Goal: Task Accomplishment & Management: Use online tool/utility

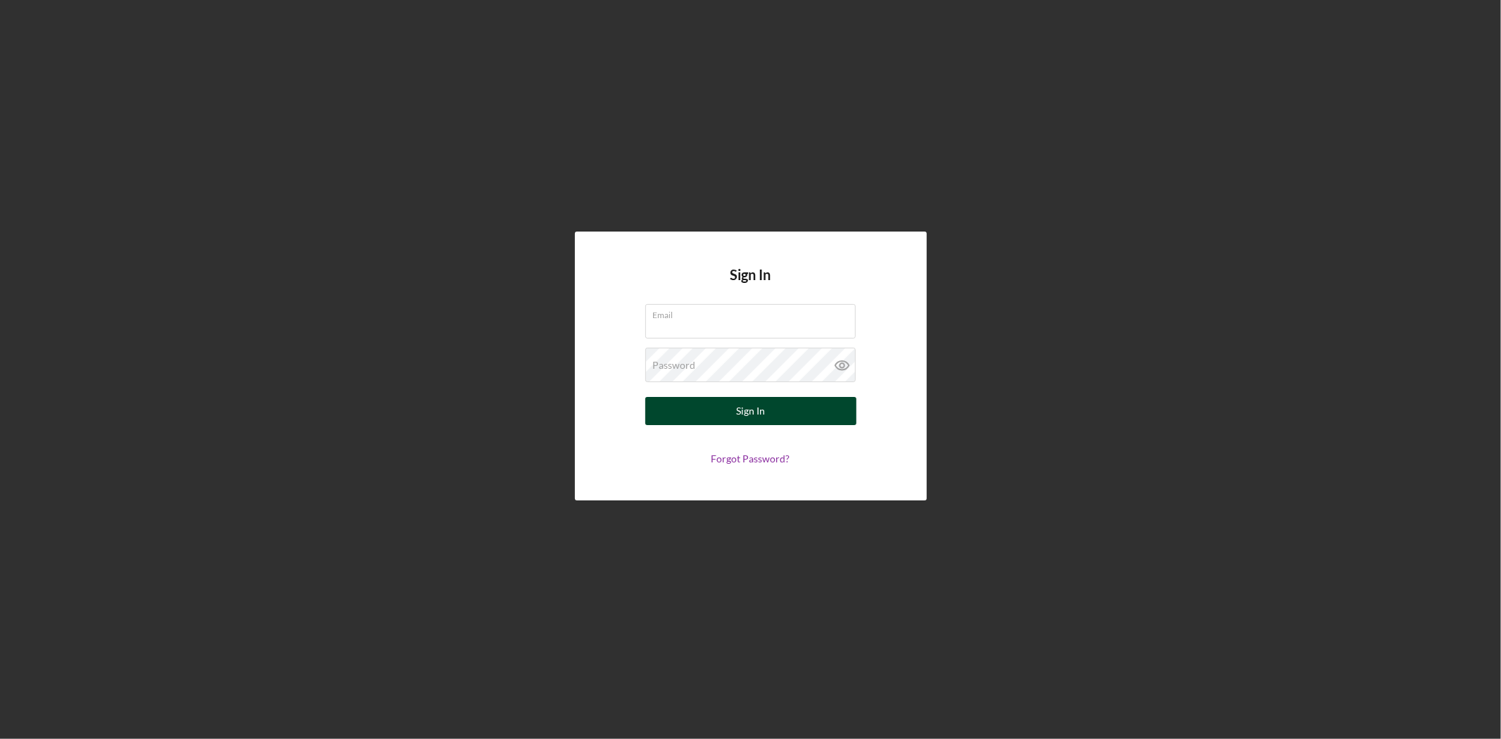
type input "[EMAIL_ADDRESS][DOMAIN_NAME]"
click at [701, 418] on button "Sign In" at bounding box center [750, 411] width 211 height 28
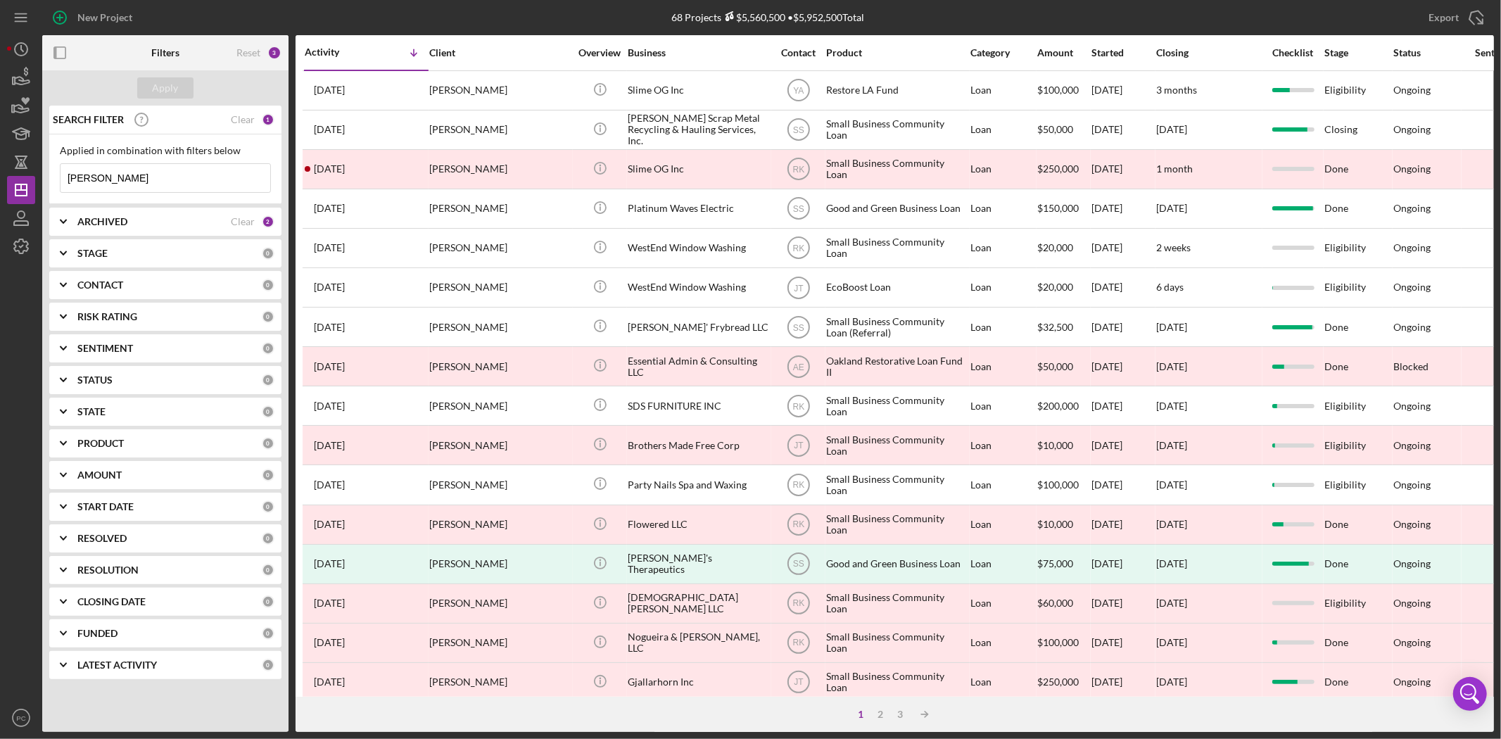
click at [142, 177] on input "[PERSON_NAME]" at bounding box center [166, 178] width 210 height 28
click at [142, 177] on input "chris" at bounding box center [166, 178] width 210 height 28
paste input "Ah Printing and Advertising, Inc."
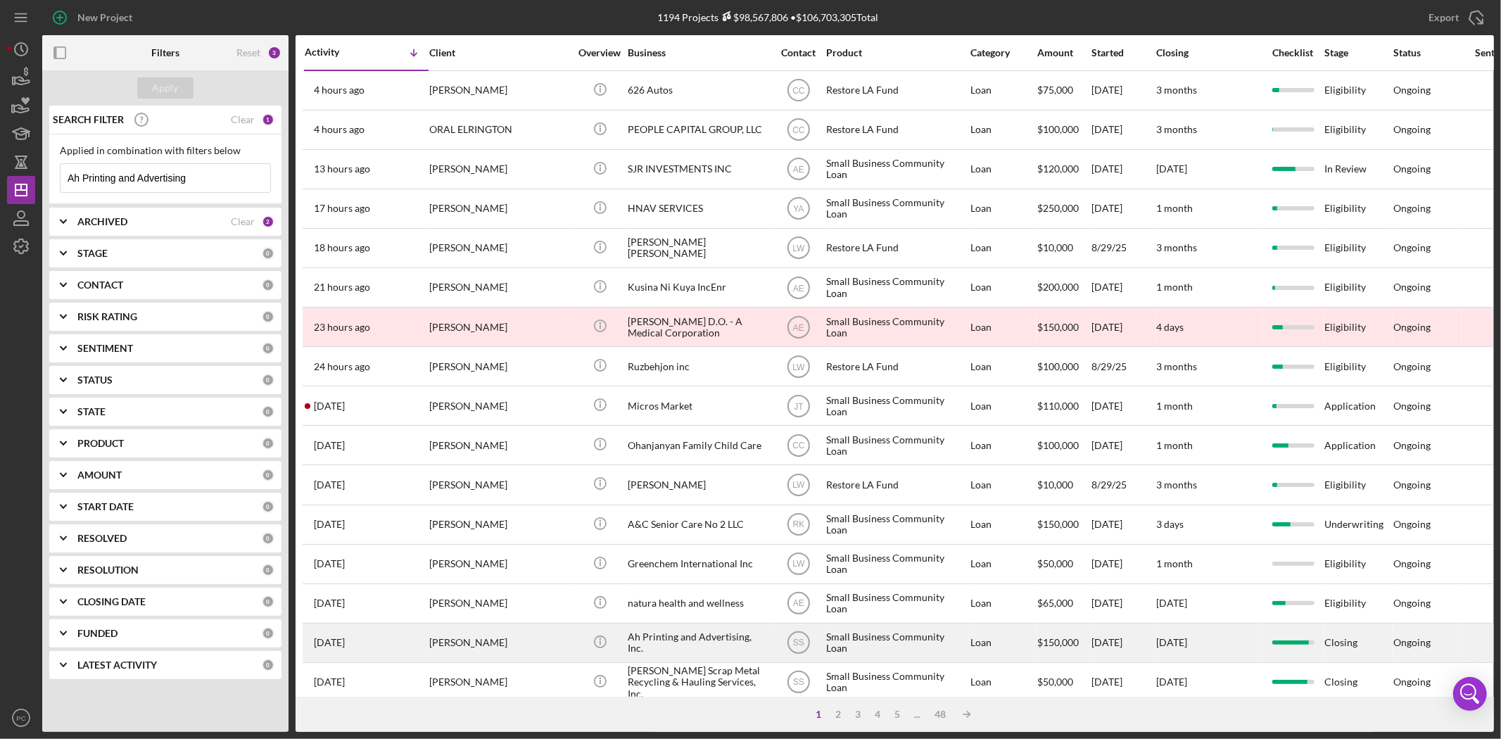
type input "Ah Printing and Advertising"
click at [659, 646] on div "Ah Printing and Advertising, Inc." at bounding box center [698, 642] width 141 height 37
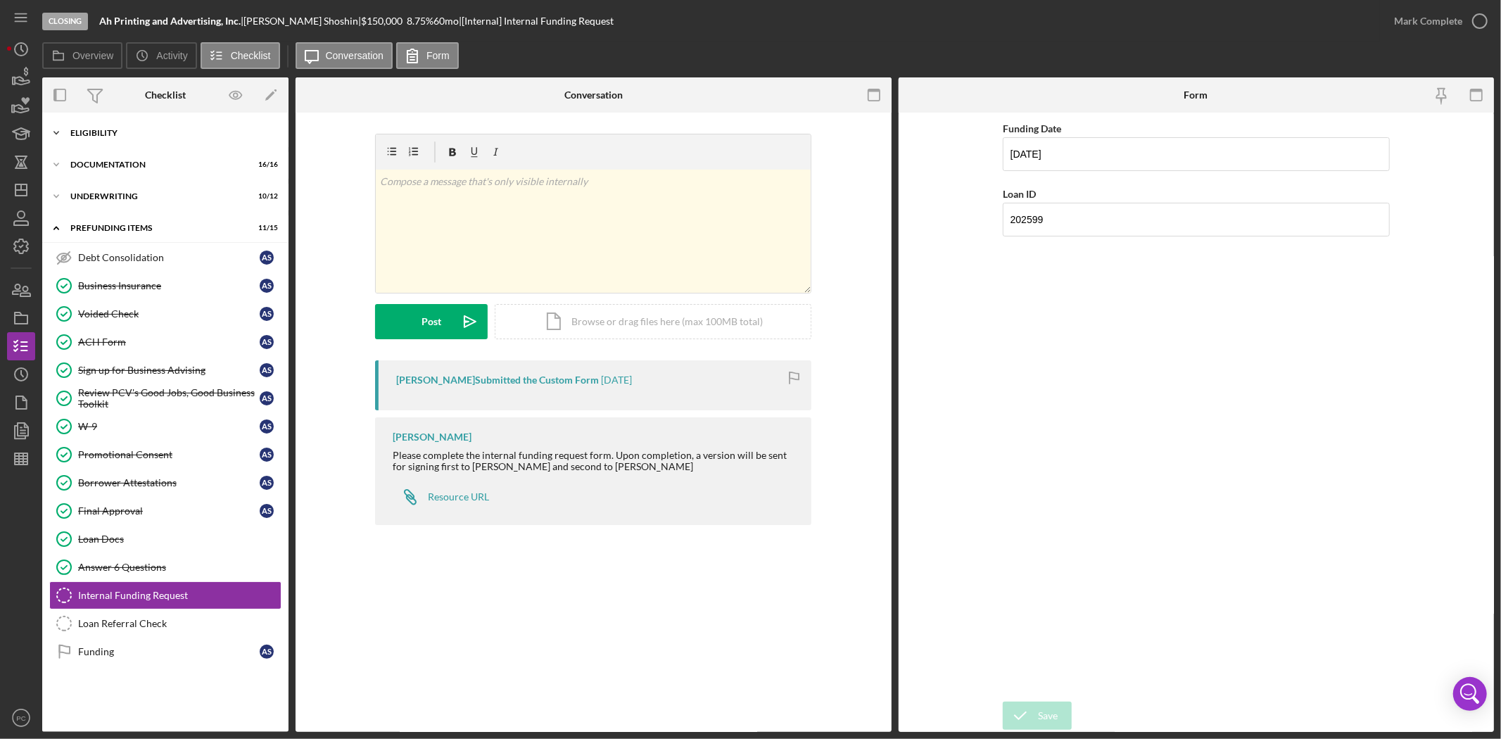
click at [158, 144] on div "Icon/Expander Eligibility 6 / 6" at bounding box center [165, 133] width 246 height 28
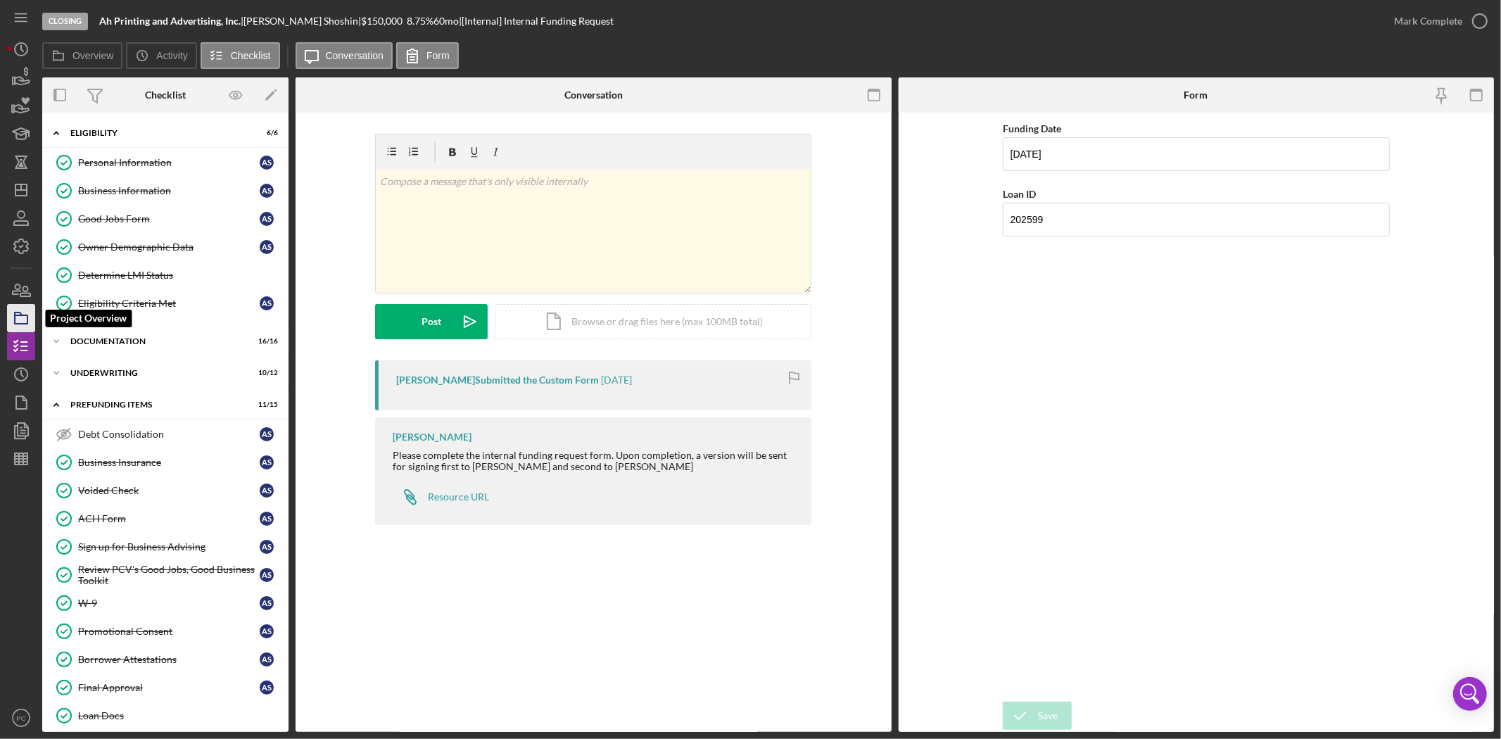
click at [25, 317] on icon "button" at bounding box center [21, 318] width 35 height 35
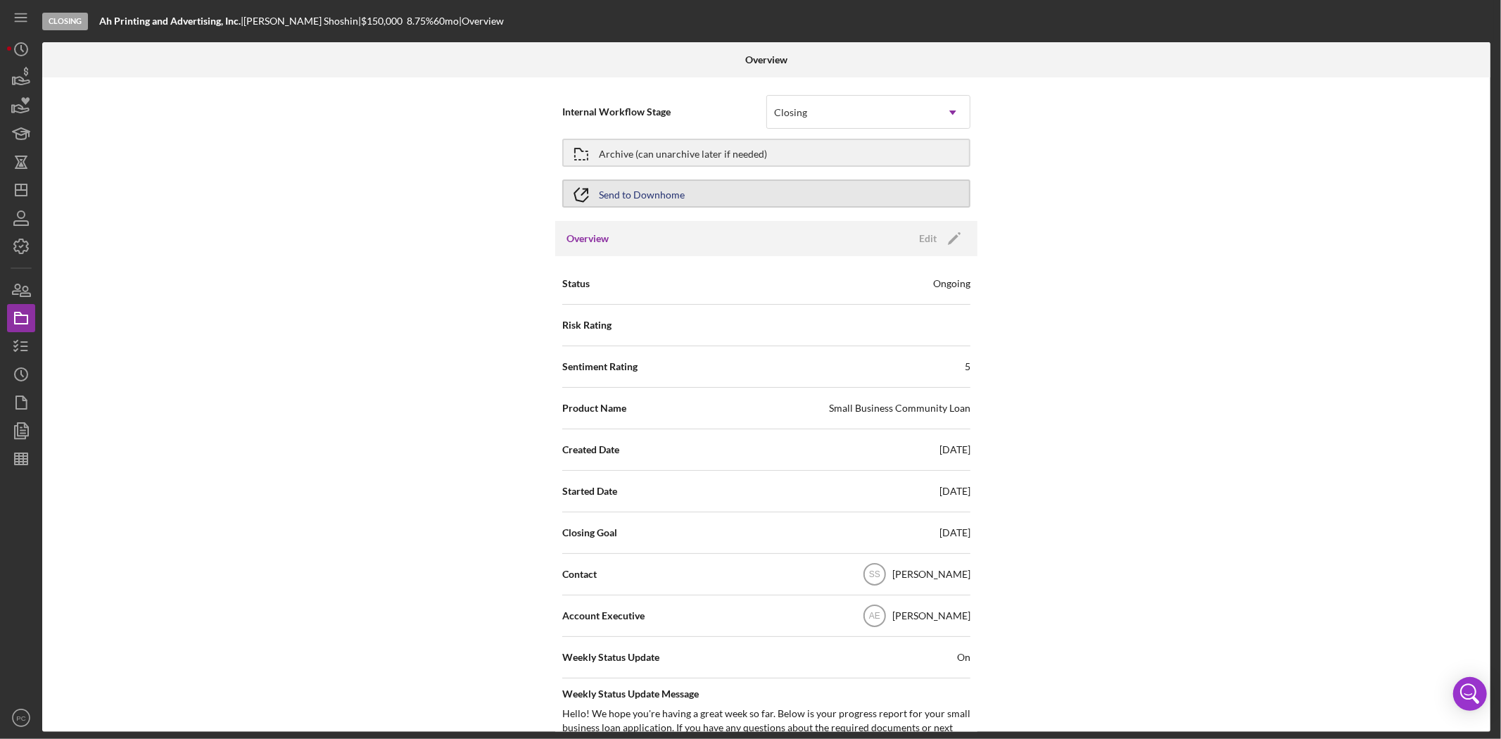
click at [800, 194] on button "Send to Downhome" at bounding box center [766, 193] width 408 height 28
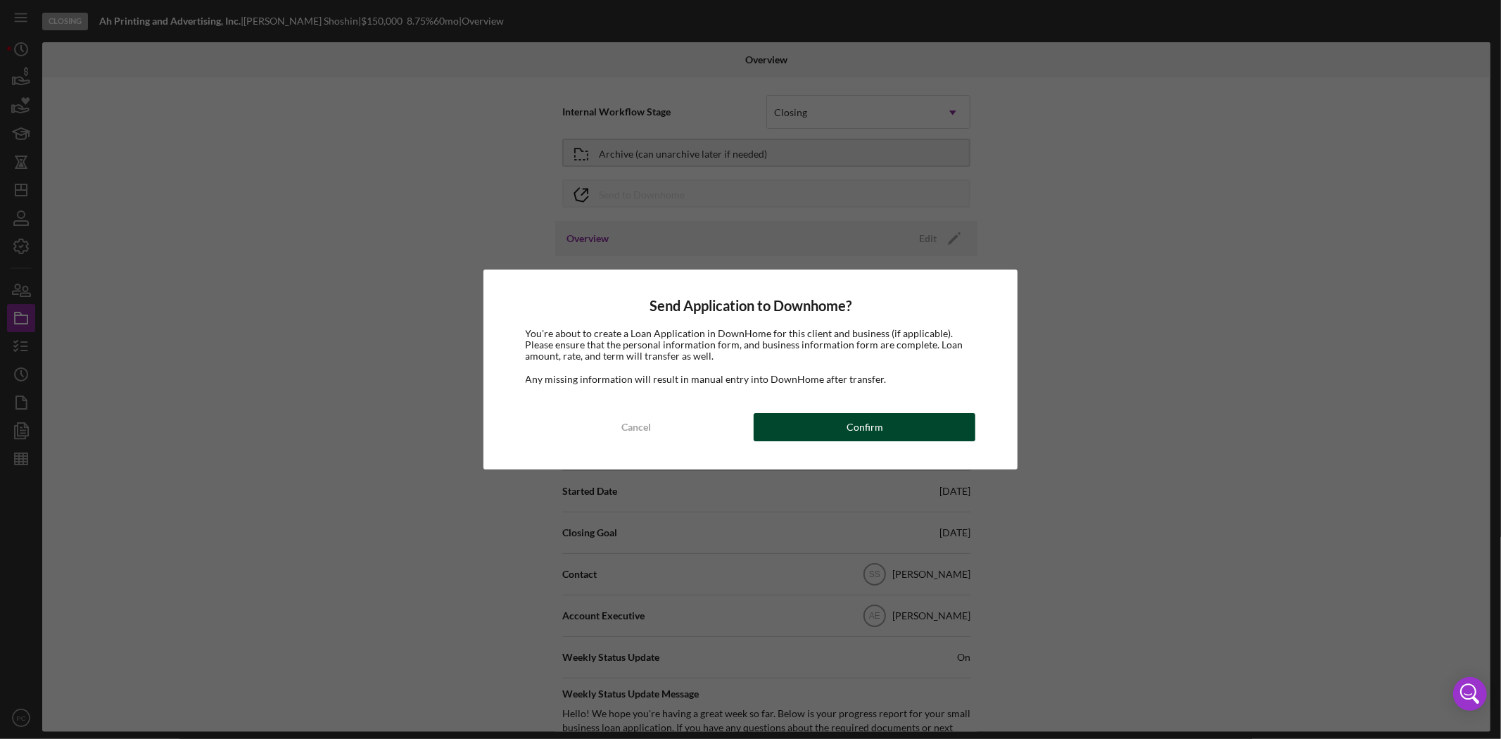
click at [881, 439] on div "Confirm" at bounding box center [865, 427] width 37 height 28
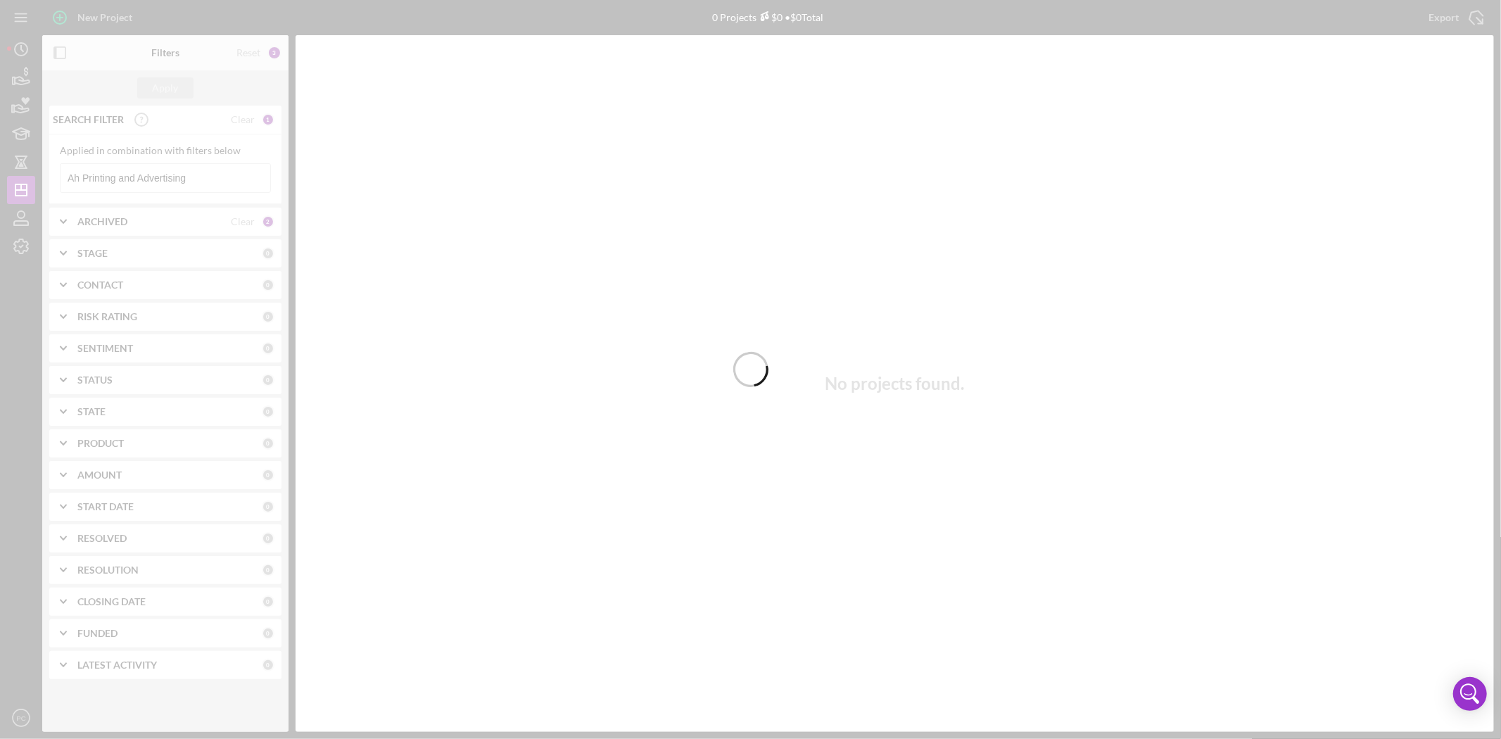
click at [160, 181] on div at bounding box center [750, 369] width 1501 height 739
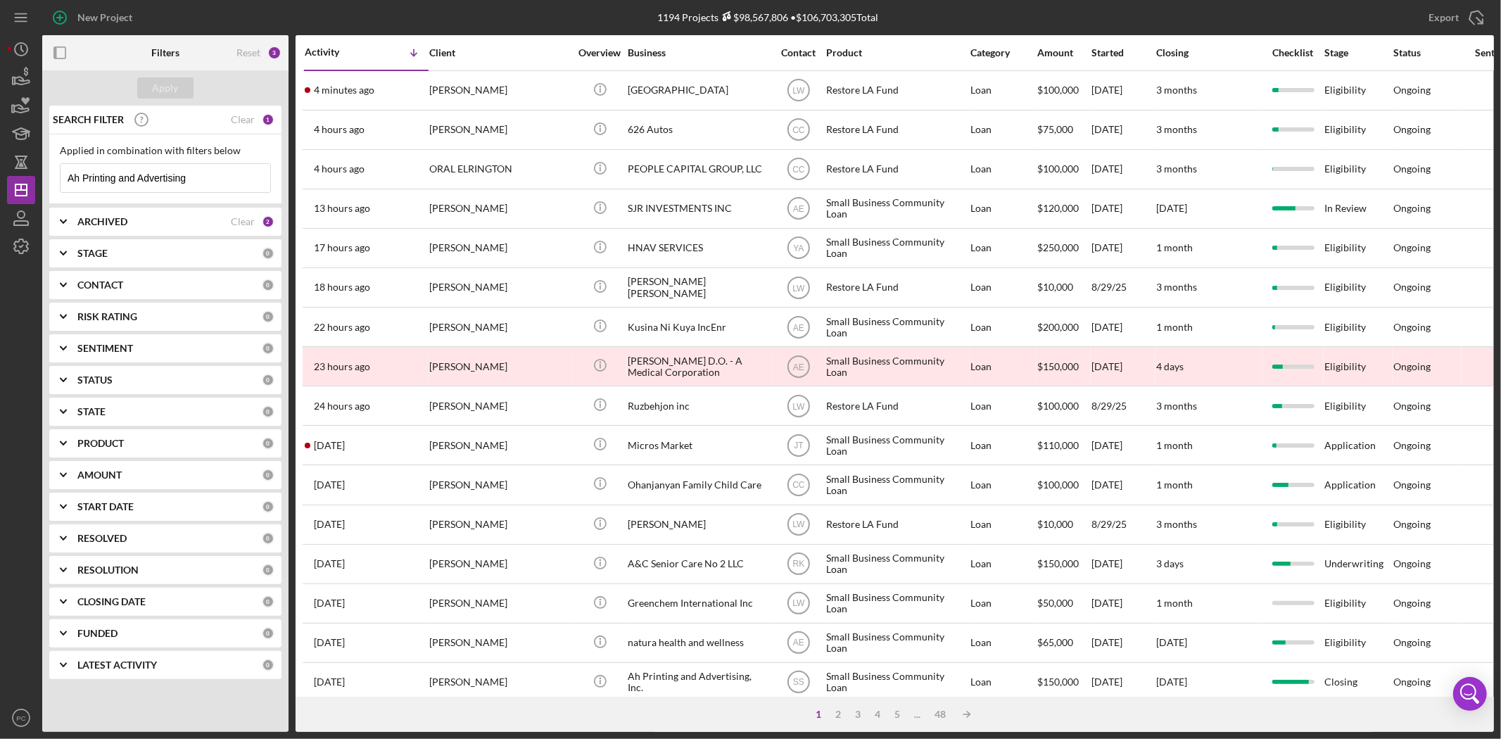
click at [177, 177] on input "Ah Printing and Advertising" at bounding box center [166, 178] width 210 height 28
paste input "[PERSON_NAME]"
click at [201, 178] on input "[PERSON_NAME]" at bounding box center [166, 178] width 210 height 28
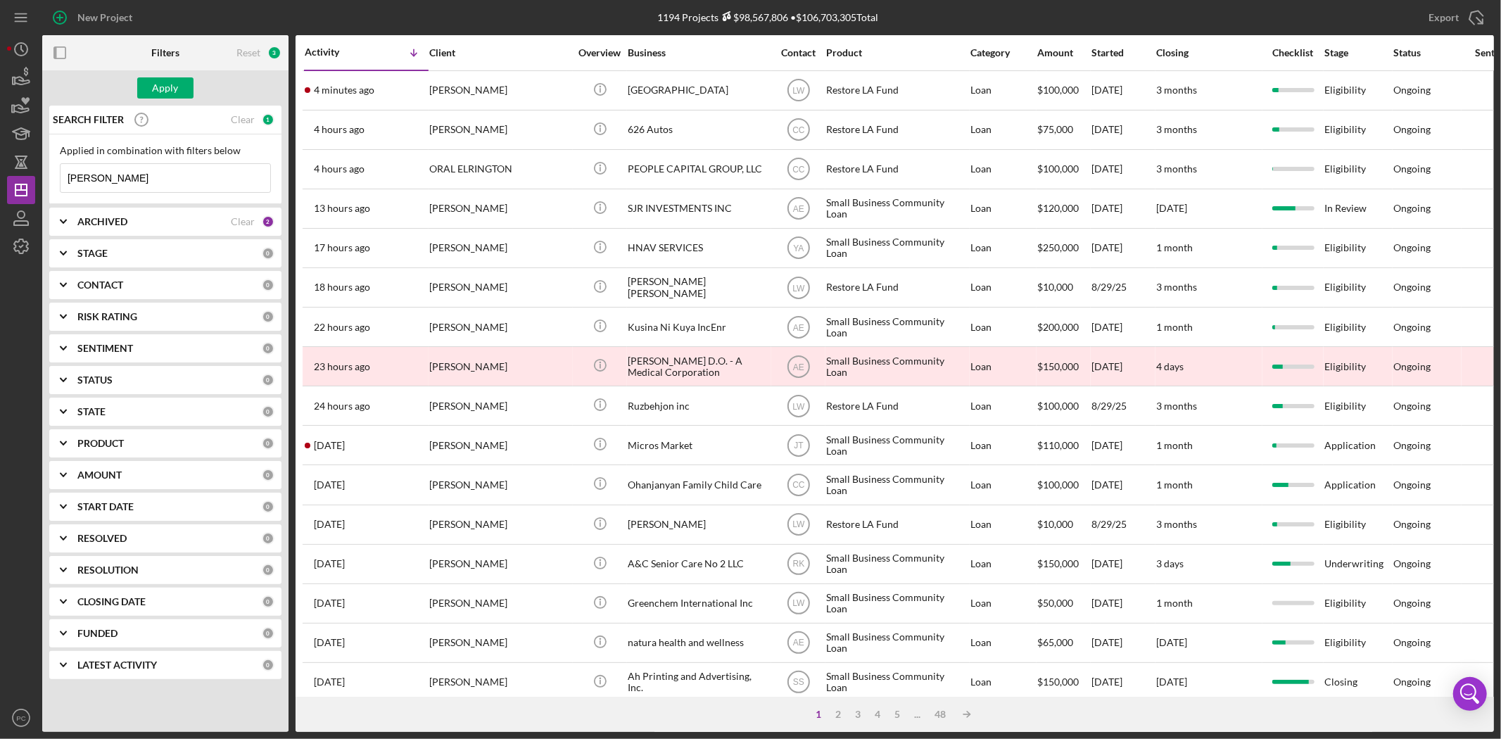
paste input "[PERSON_NAME]"
click at [215, 178] on input "Benjamin Romero MartinezBenjamin Romero Martinez" at bounding box center [166, 178] width 210 height 28
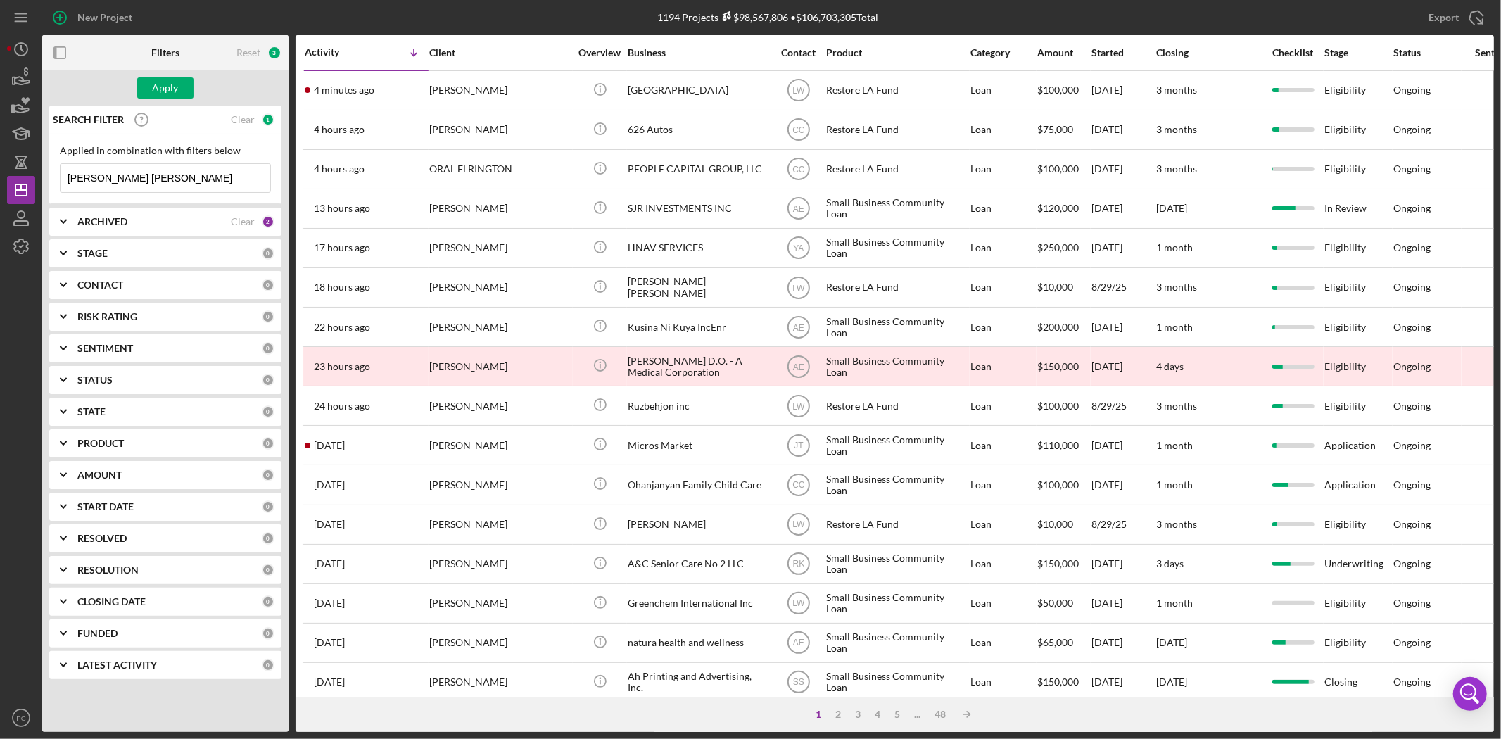
paste input
type input "[PERSON_NAME]"
click at [171, 88] on div "Apply" at bounding box center [166, 87] width 26 height 21
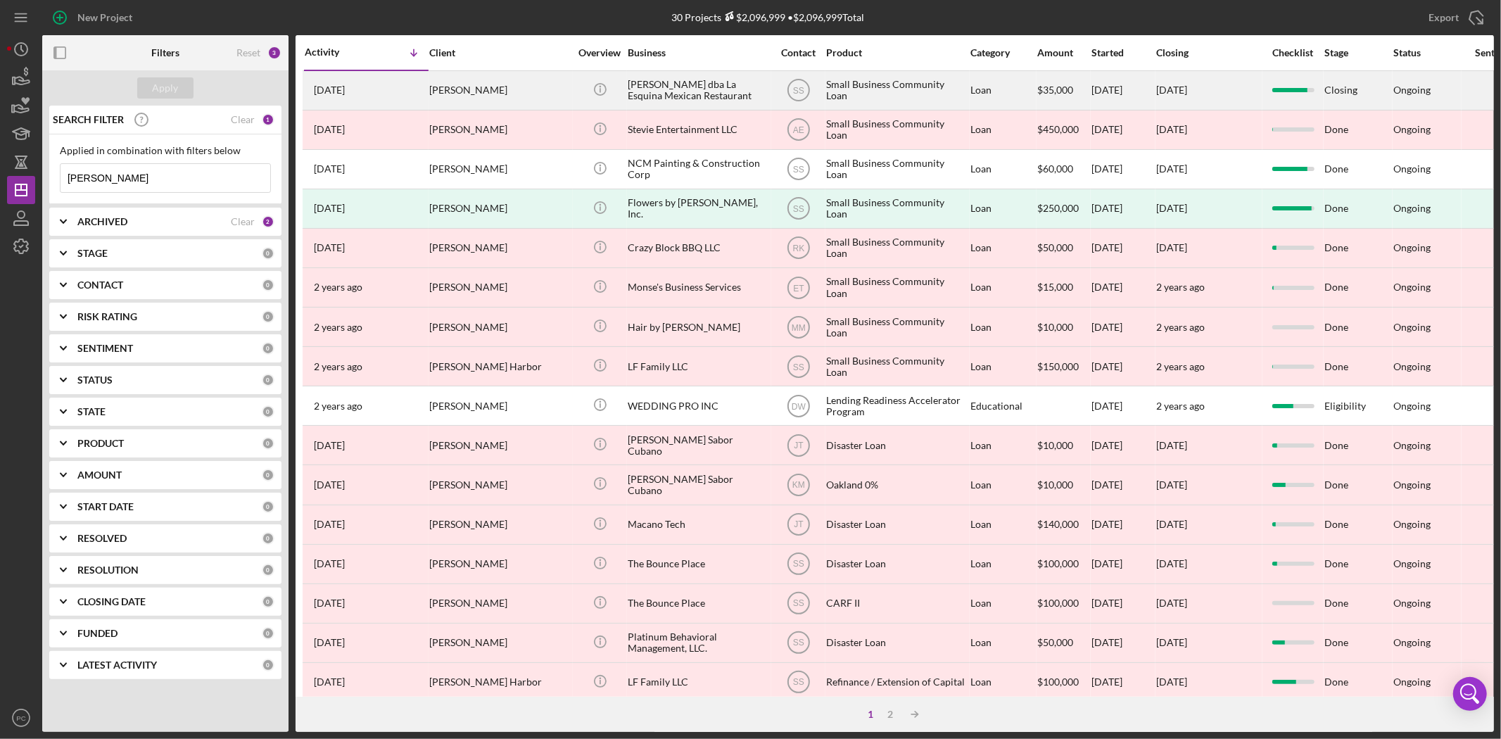
click at [408, 107] on div "6 days ago Benjamin Romero" at bounding box center [366, 90] width 123 height 37
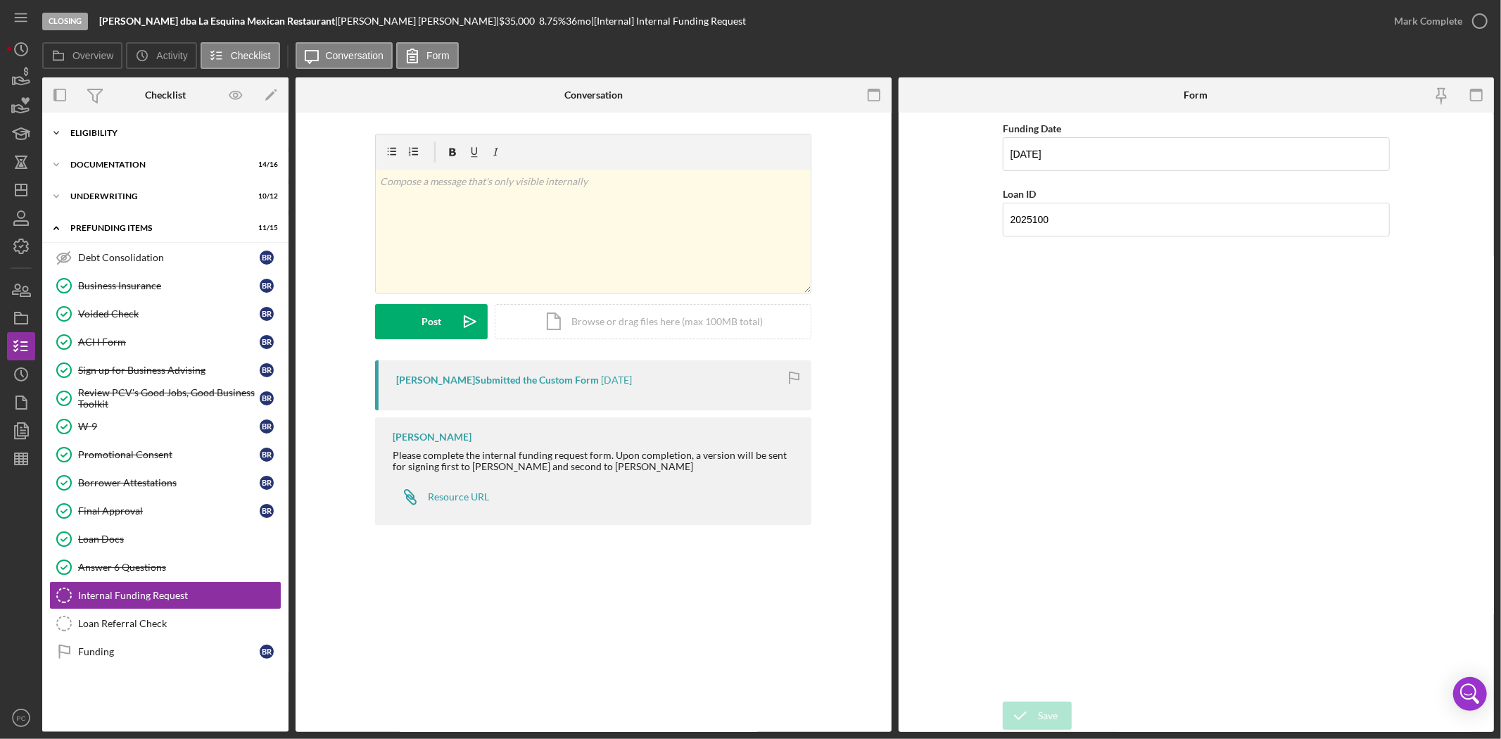
click at [106, 134] on div "Eligibility" at bounding box center [170, 133] width 201 height 8
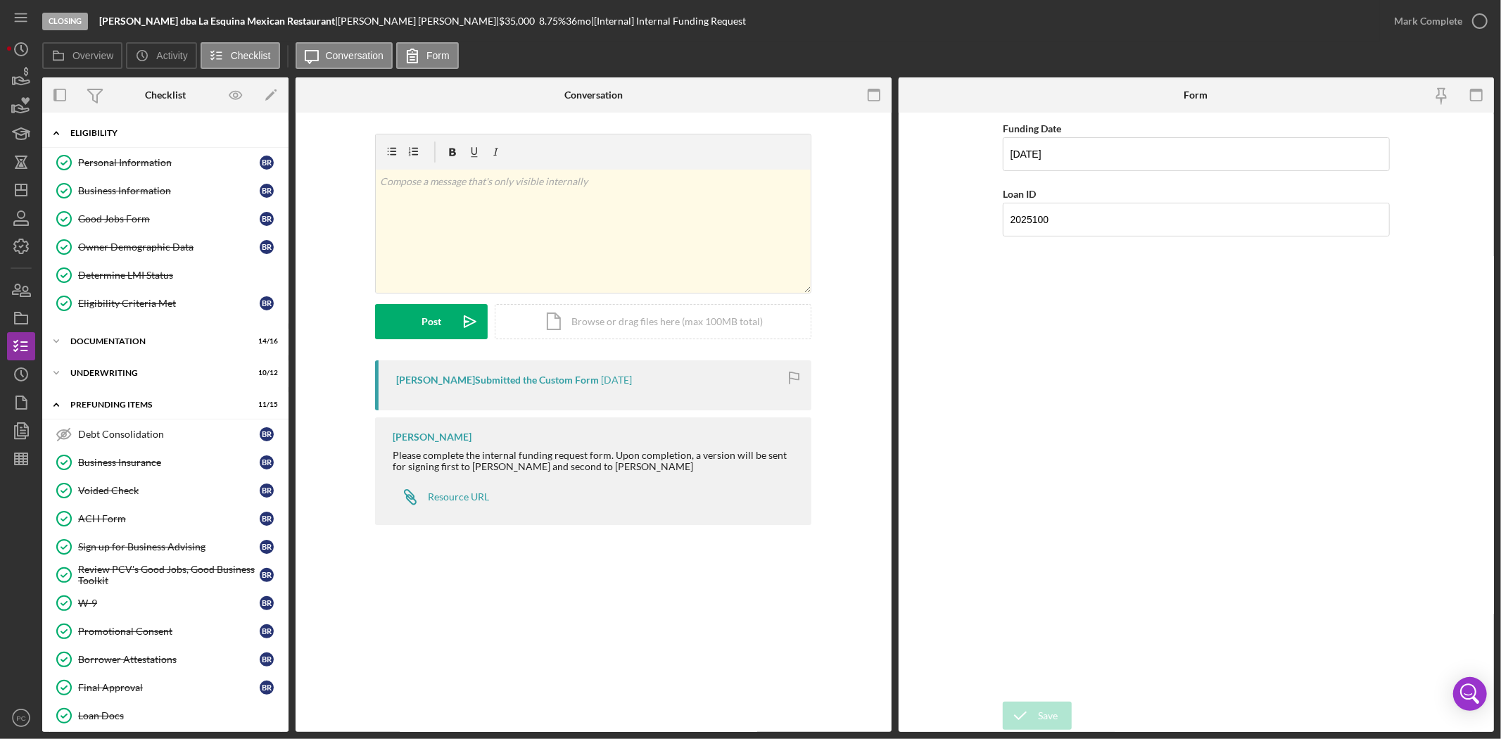
click at [106, 134] on div "Eligibility" at bounding box center [170, 133] width 201 height 8
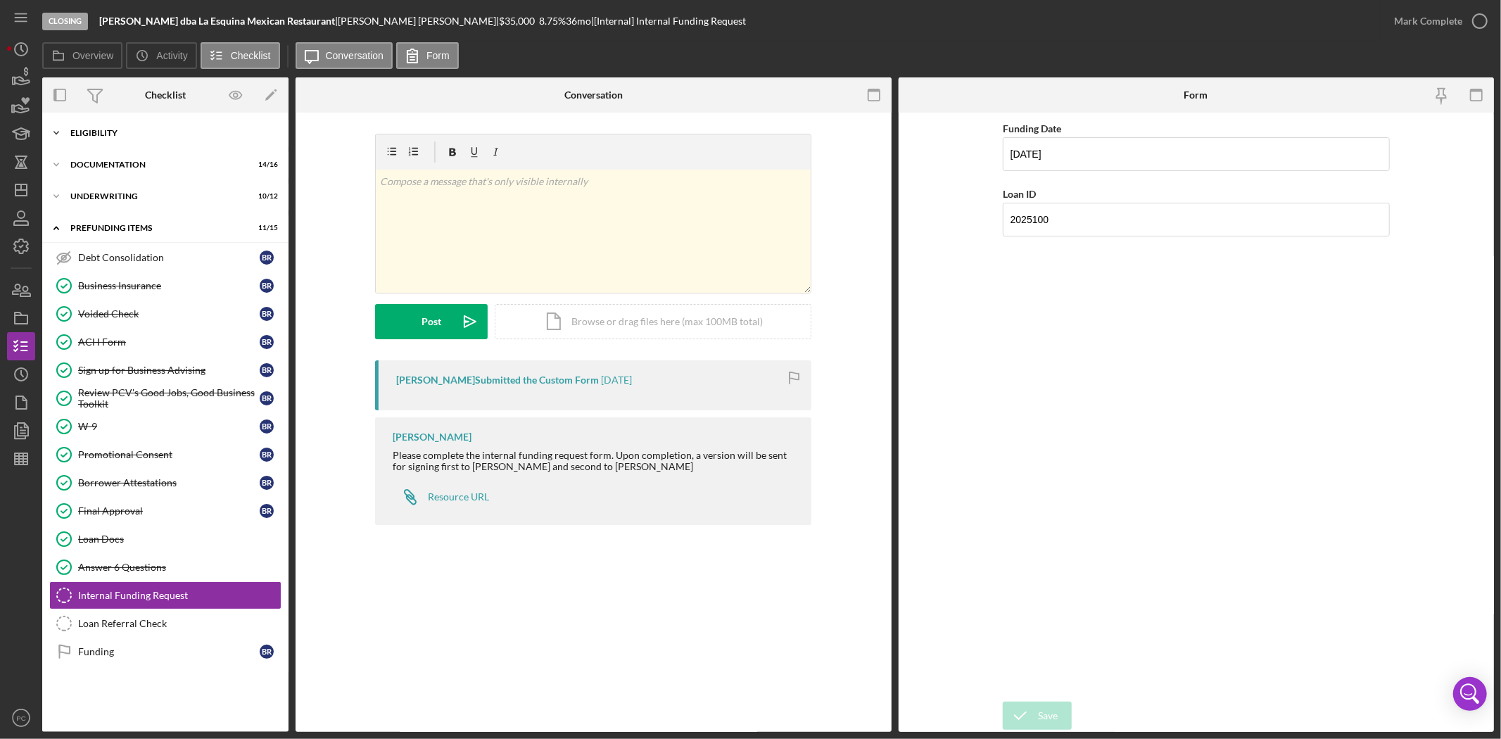
click at [106, 134] on div "Eligibility" at bounding box center [170, 133] width 201 height 8
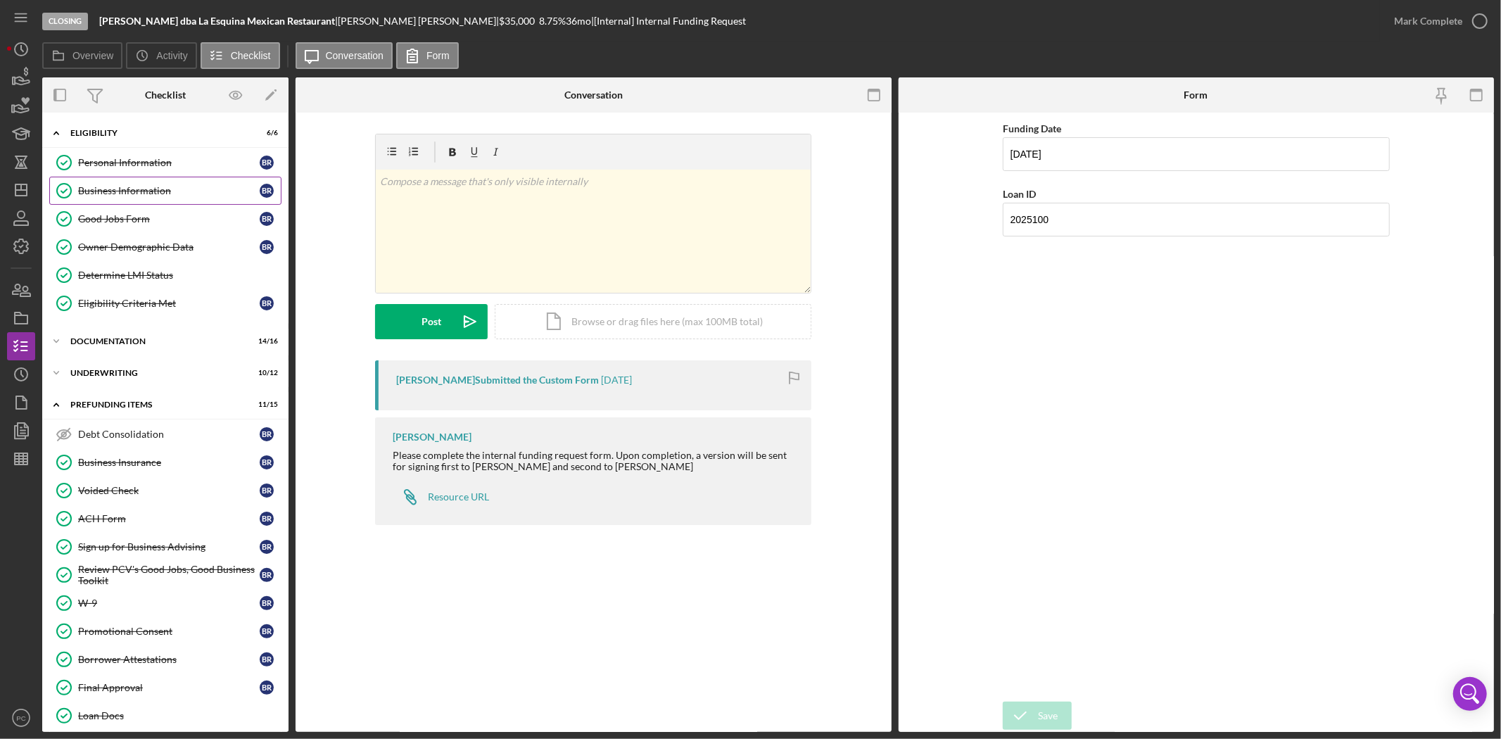
click at [141, 189] on div "Business Information" at bounding box center [169, 190] width 182 height 11
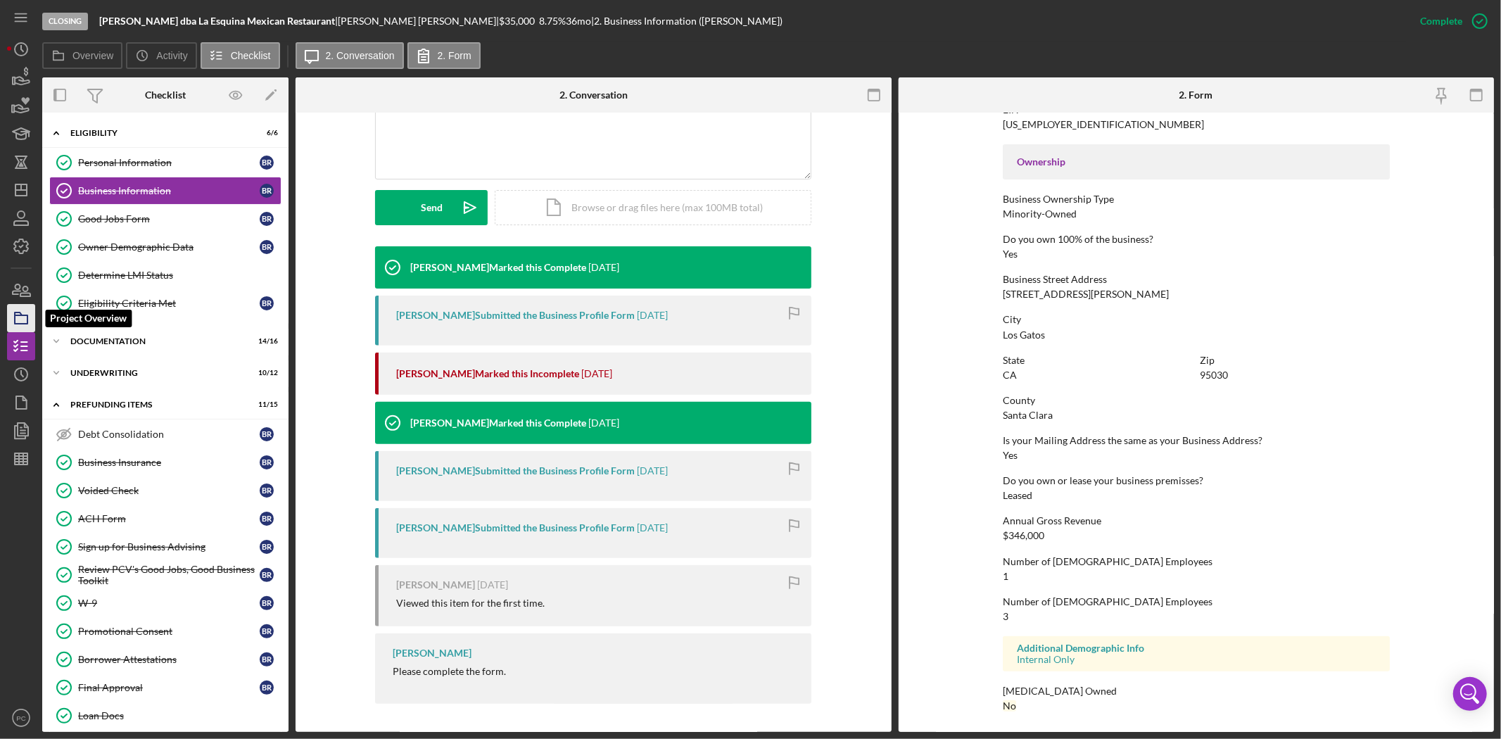
click at [34, 327] on icon "button" at bounding box center [21, 318] width 35 height 35
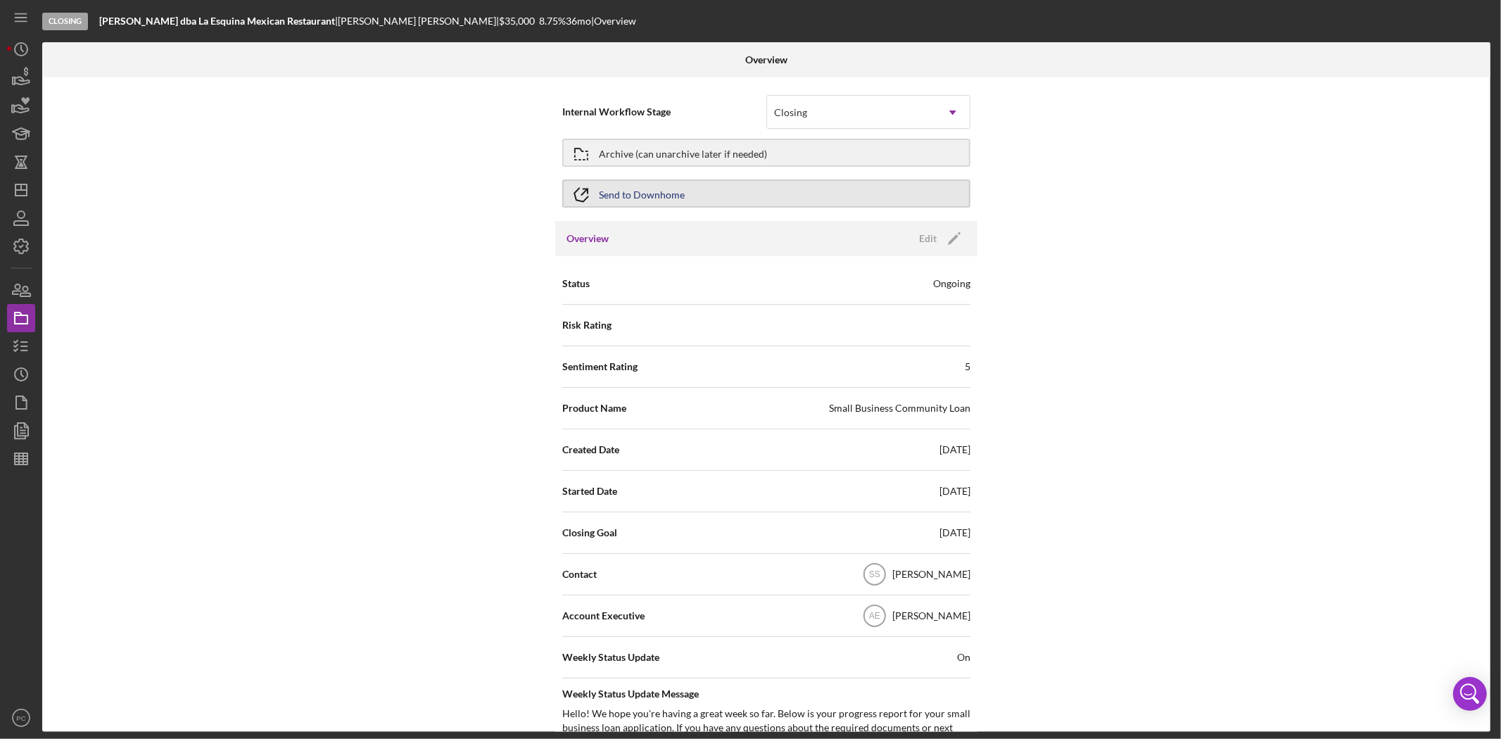
click at [750, 201] on button "Send to Downhome" at bounding box center [766, 193] width 408 height 28
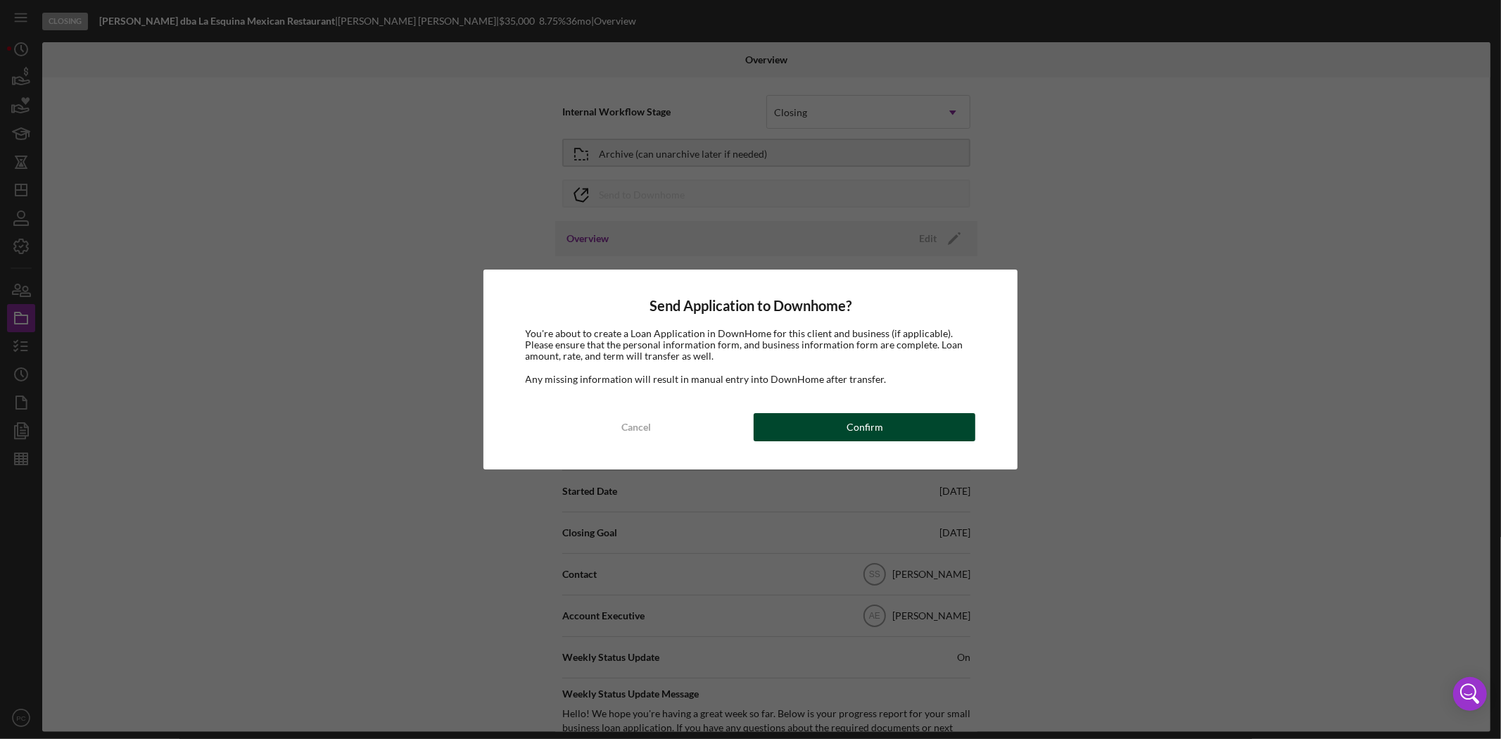
click at [824, 423] on button "Confirm" at bounding box center [865, 427] width 222 height 28
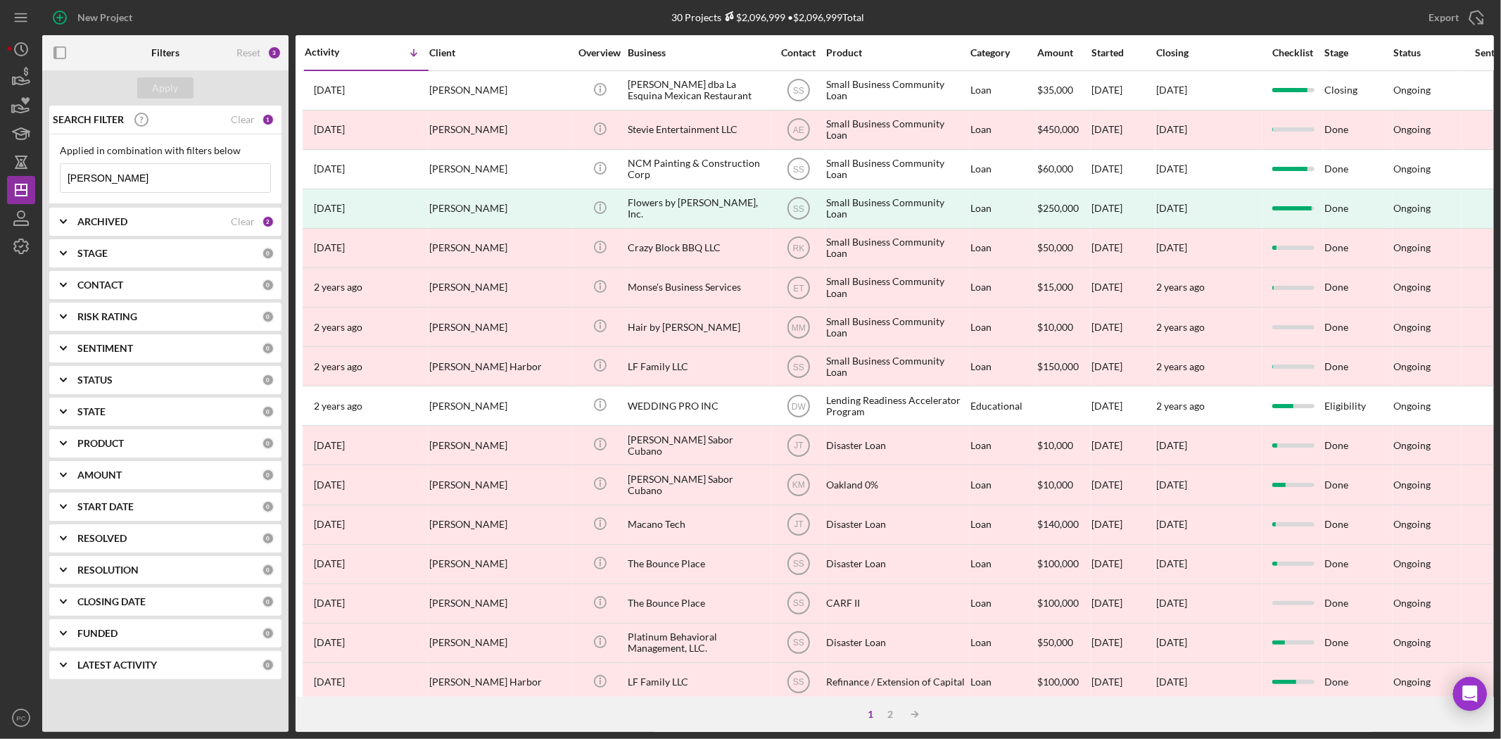
click at [164, 170] on input "[PERSON_NAME]" at bounding box center [166, 178] width 210 height 28
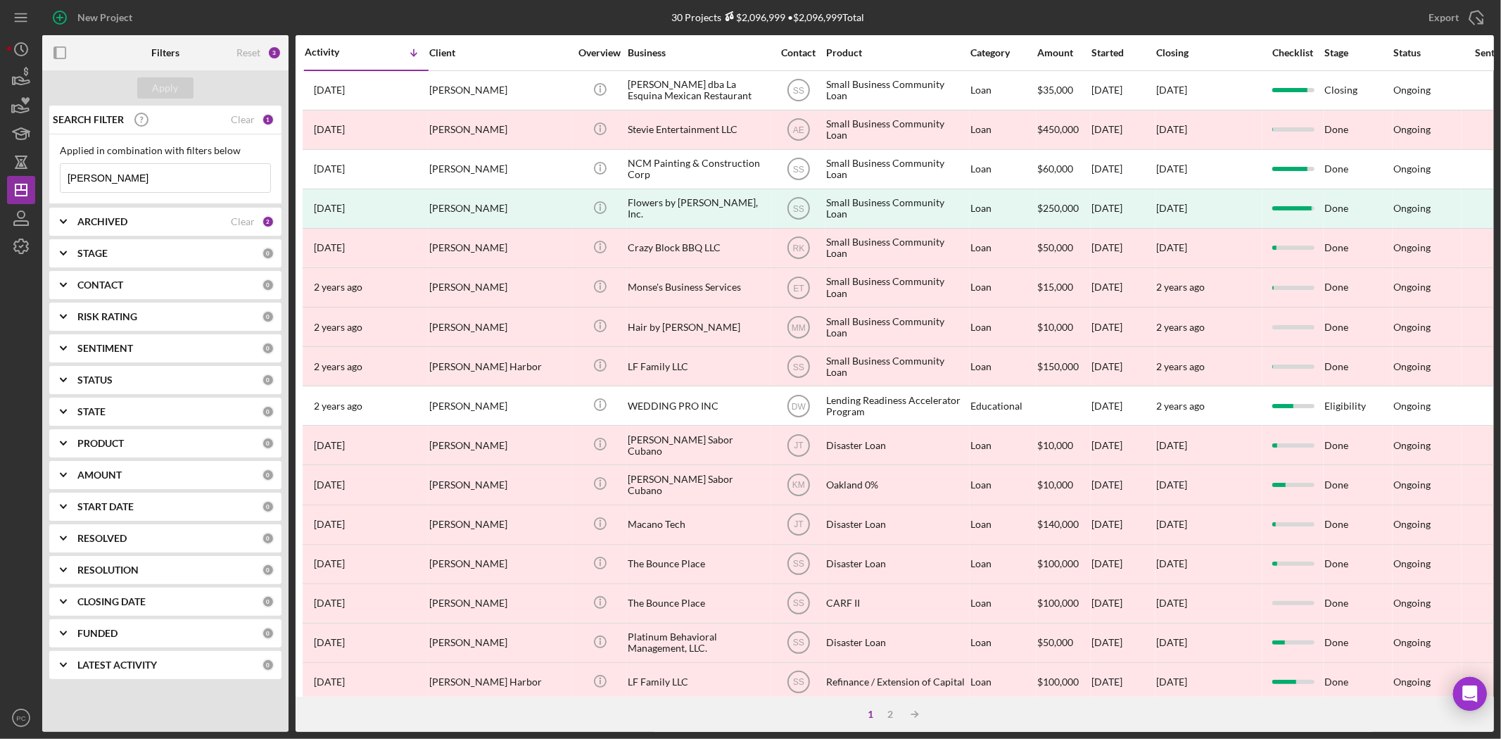
click at [164, 170] on input "[PERSON_NAME]" at bounding box center [166, 178] width 210 height 28
paste input "[PERSON_NAME] Scrap Metal Recycling & Hauling Service"
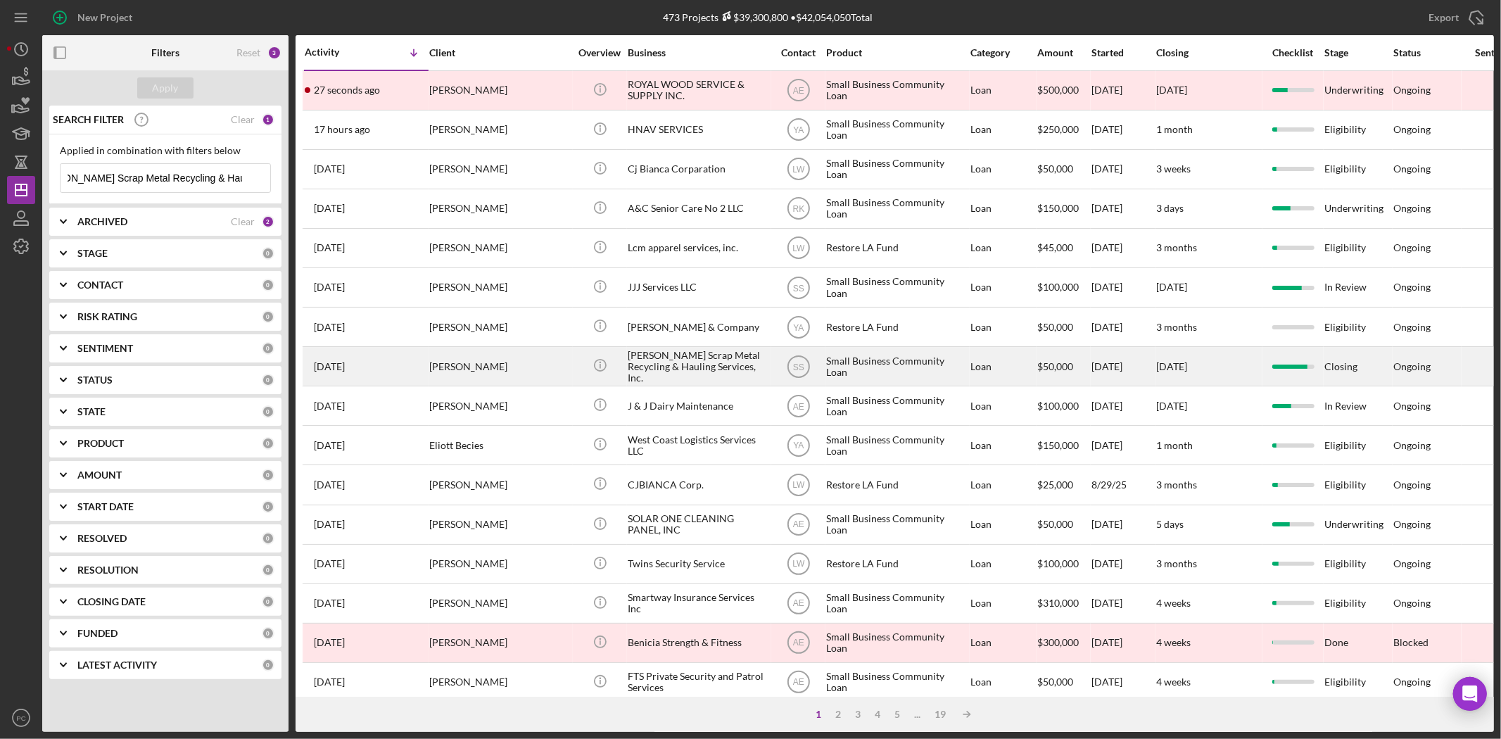
type input "[PERSON_NAME] Scrap Metal Recycling & Hauling Service"
click at [484, 365] on div "[PERSON_NAME]" at bounding box center [499, 366] width 141 height 37
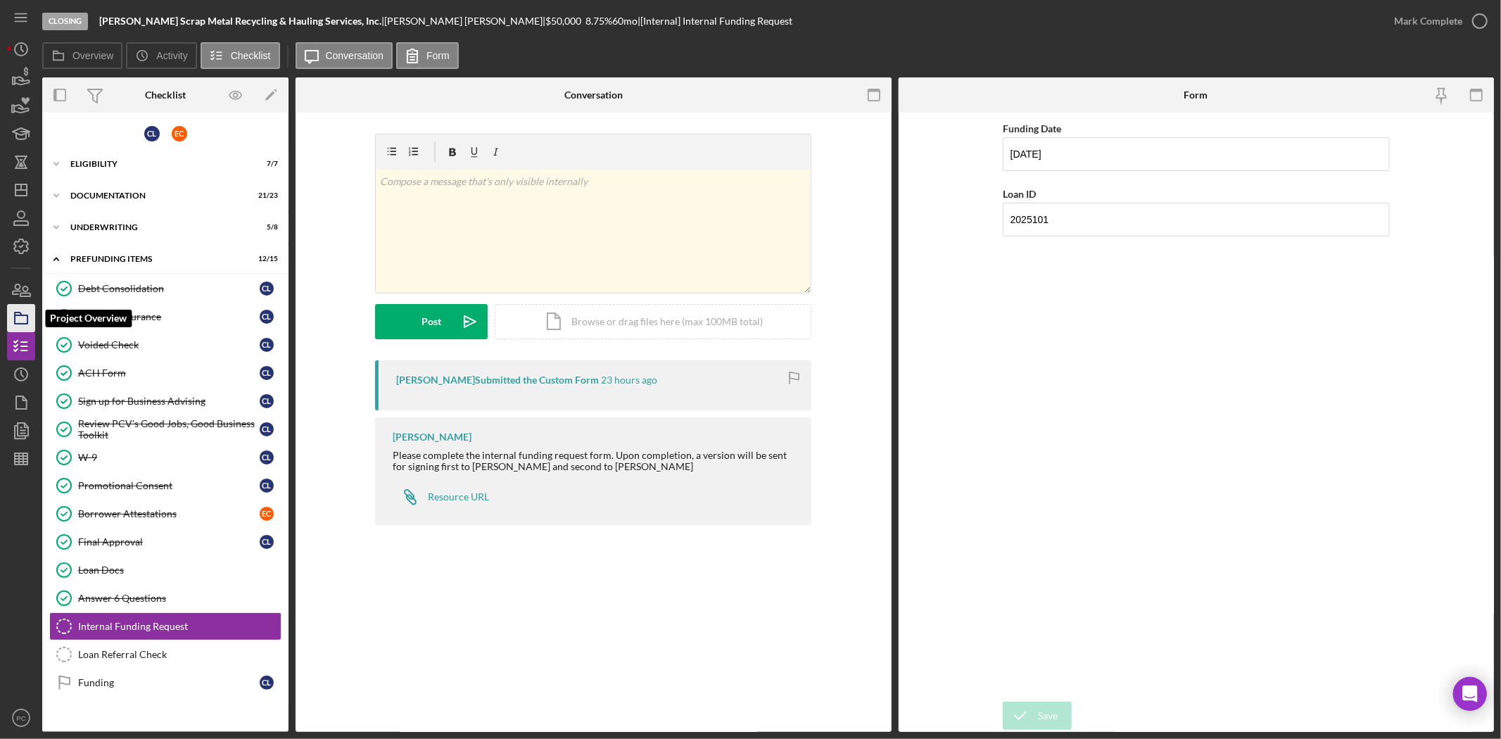
click at [12, 315] on icon "button" at bounding box center [21, 318] width 35 height 35
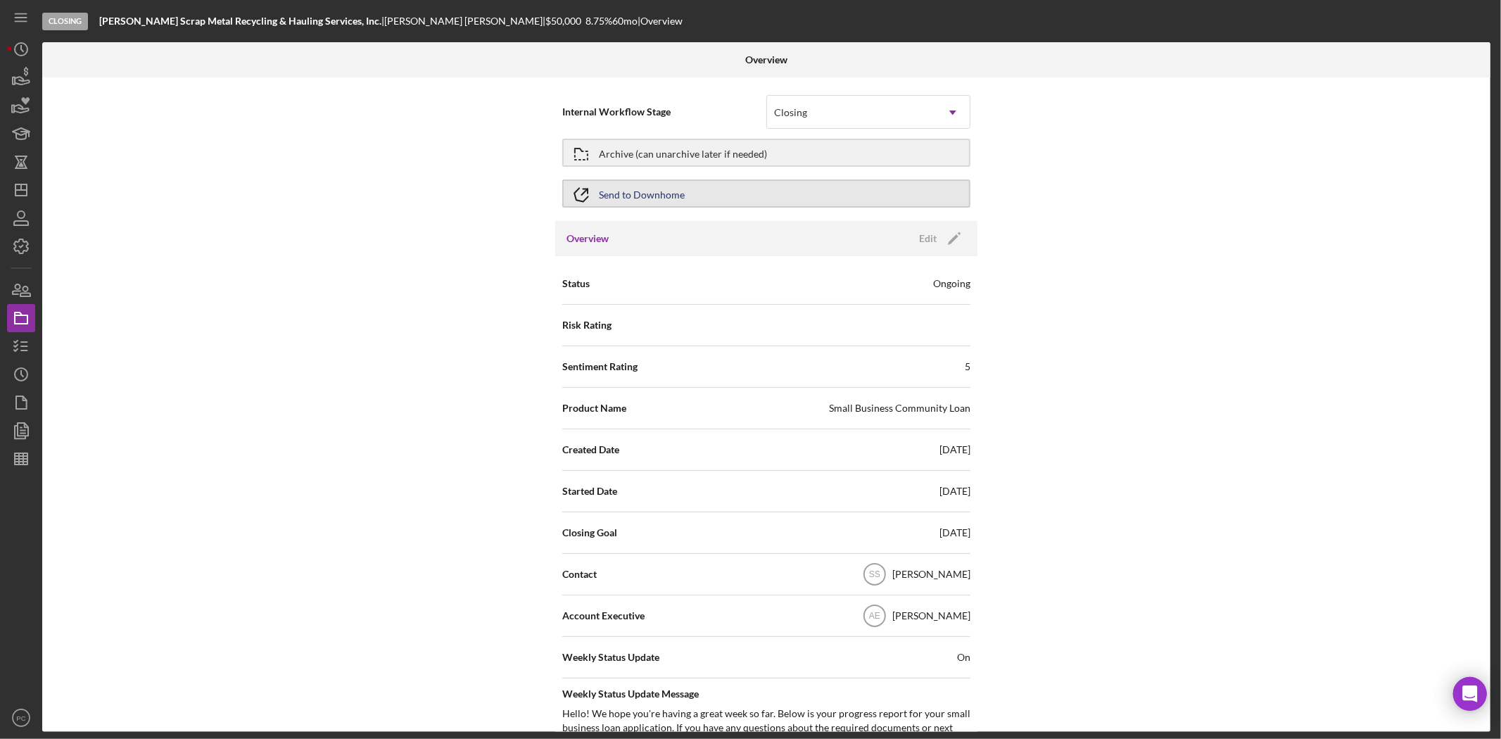
click at [688, 187] on button "Send to Downhome" at bounding box center [766, 193] width 408 height 28
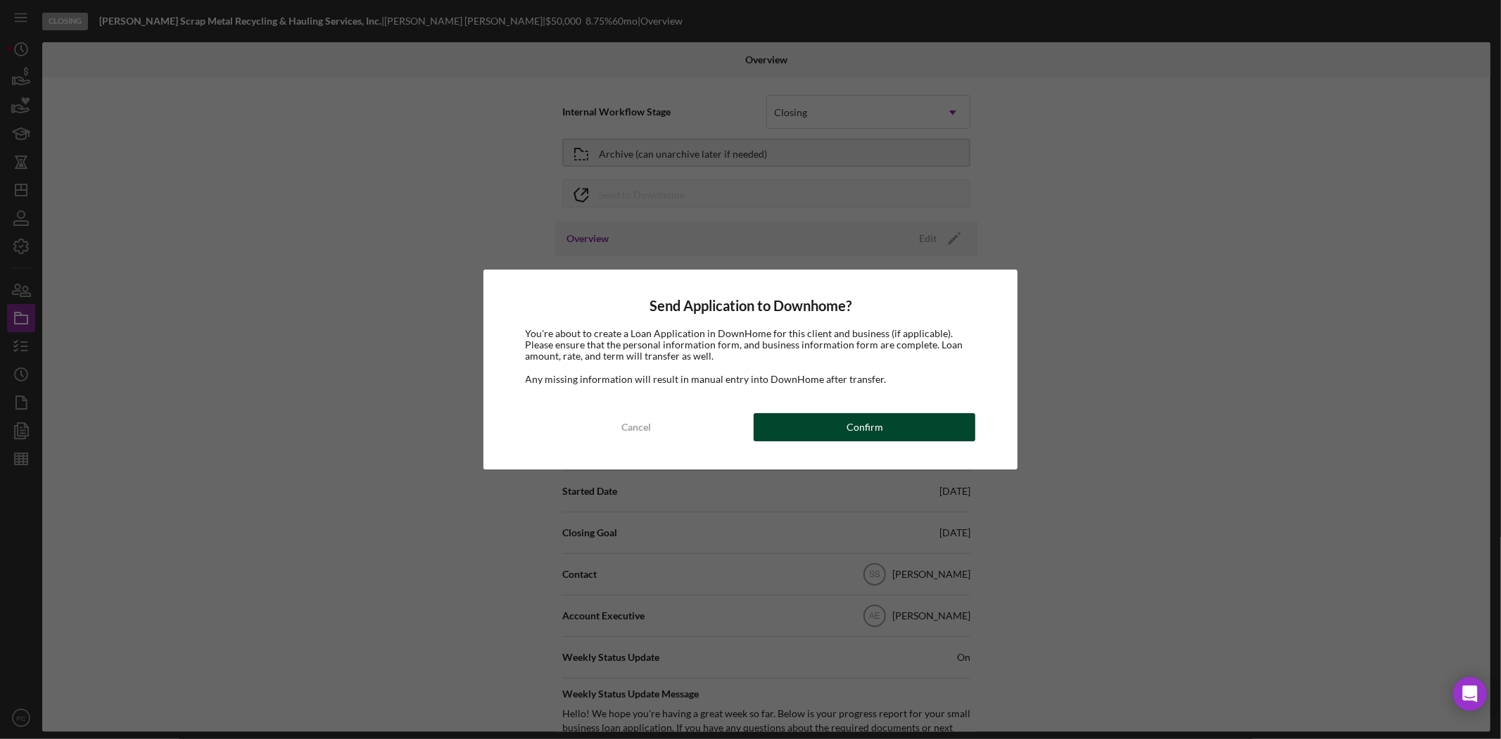
click at [843, 428] on button "Confirm" at bounding box center [865, 427] width 222 height 28
